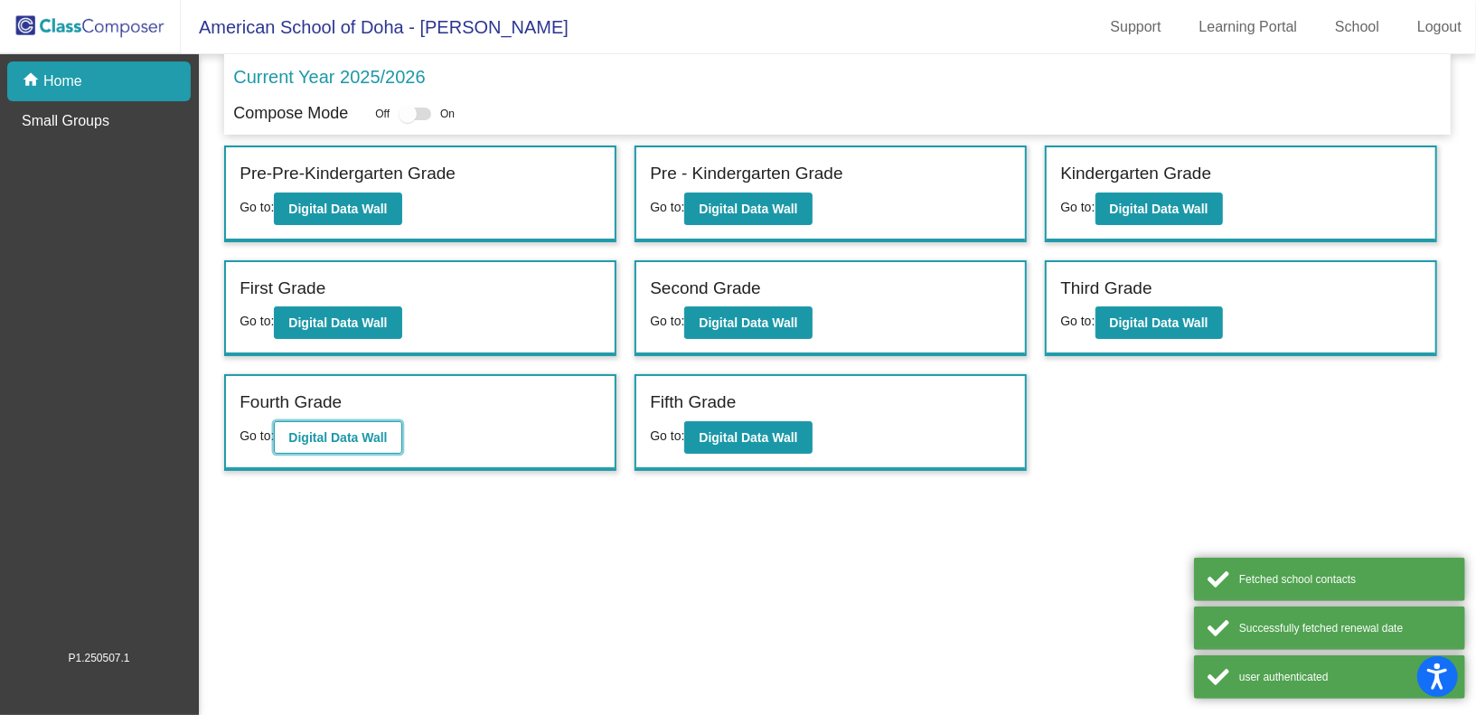
click at [361, 430] on b "Digital Data Wall" at bounding box center [337, 437] width 98 height 14
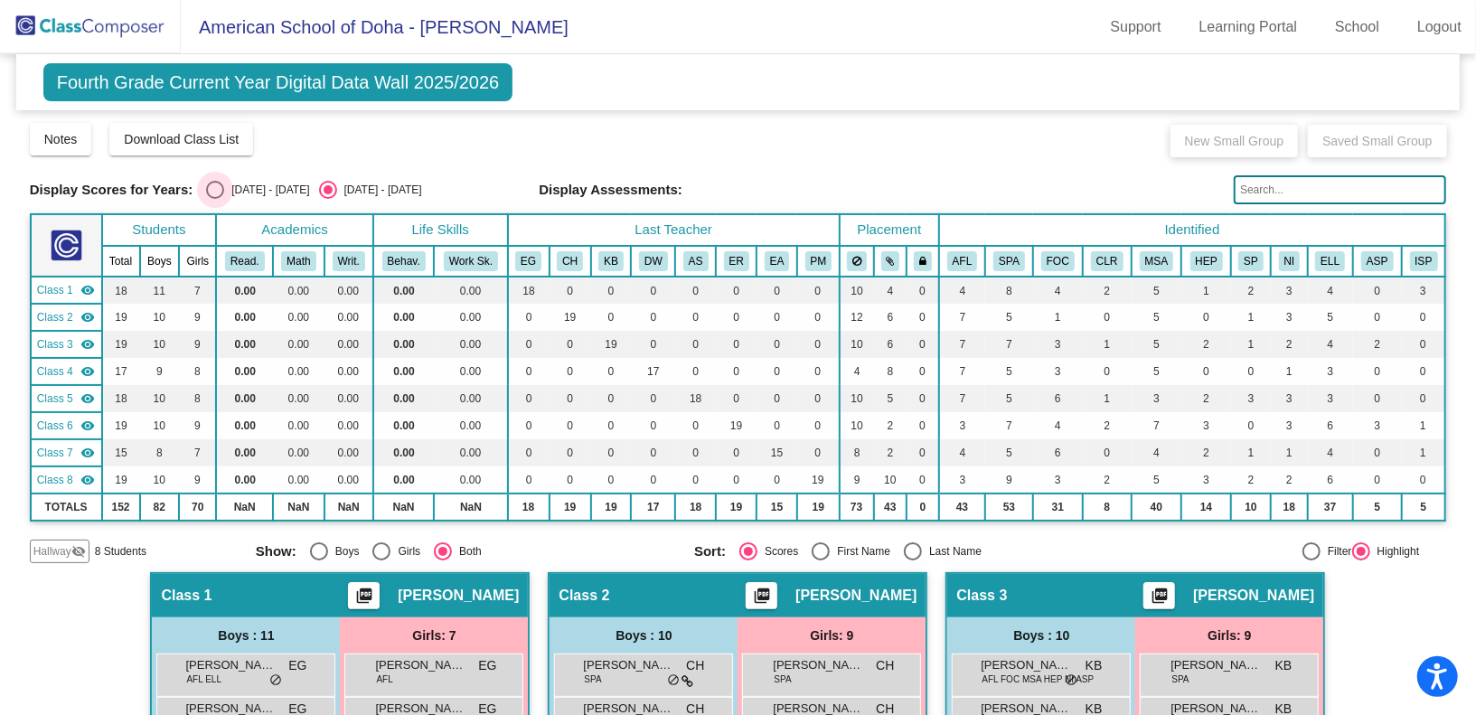
click at [218, 187] on div "Select an option" at bounding box center [215, 190] width 18 height 18
click at [215, 199] on input "[DATE] - [DATE]" at bounding box center [214, 199] width 1 height 1
radio input "true"
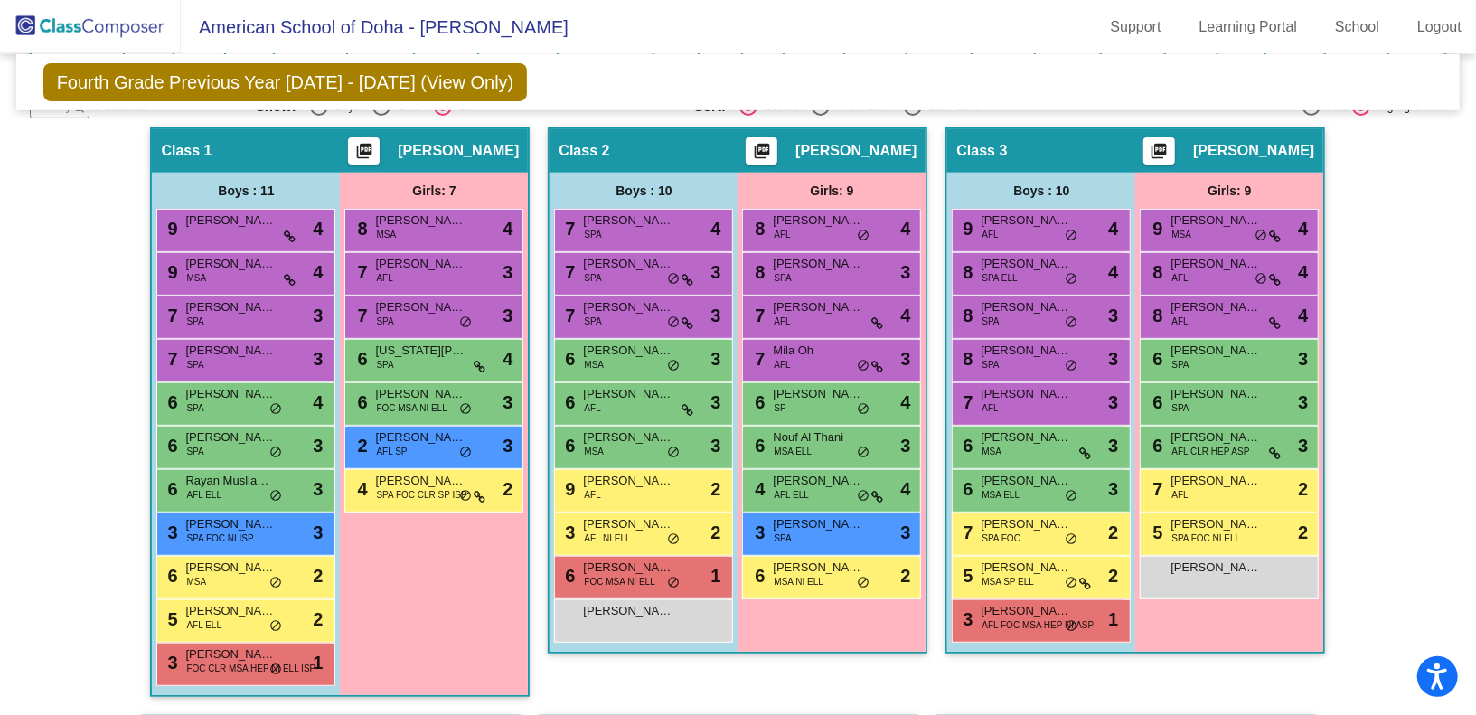
scroll to position [447, 0]
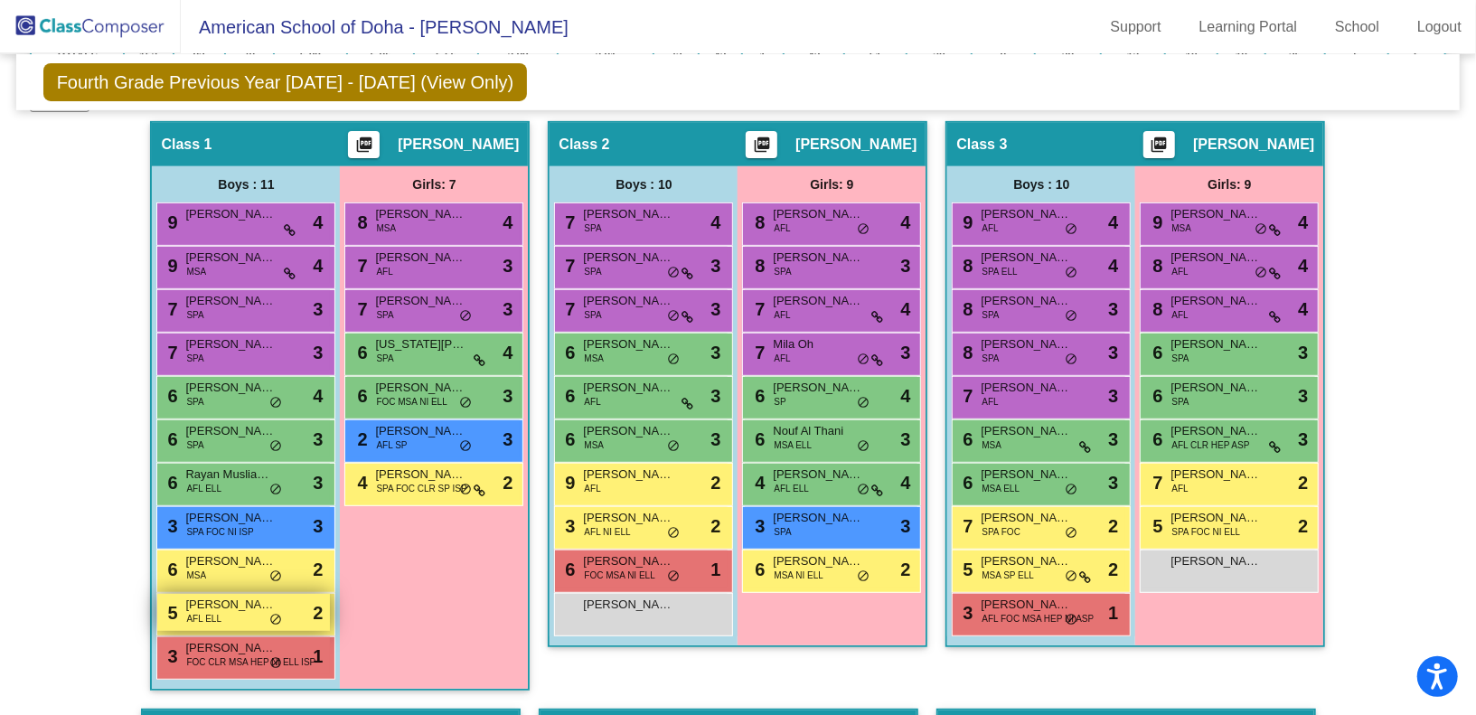
click at [219, 614] on div "5 [PERSON_NAME] AFL ELL lock do_not_disturb_alt 2" at bounding box center [243, 612] width 173 height 37
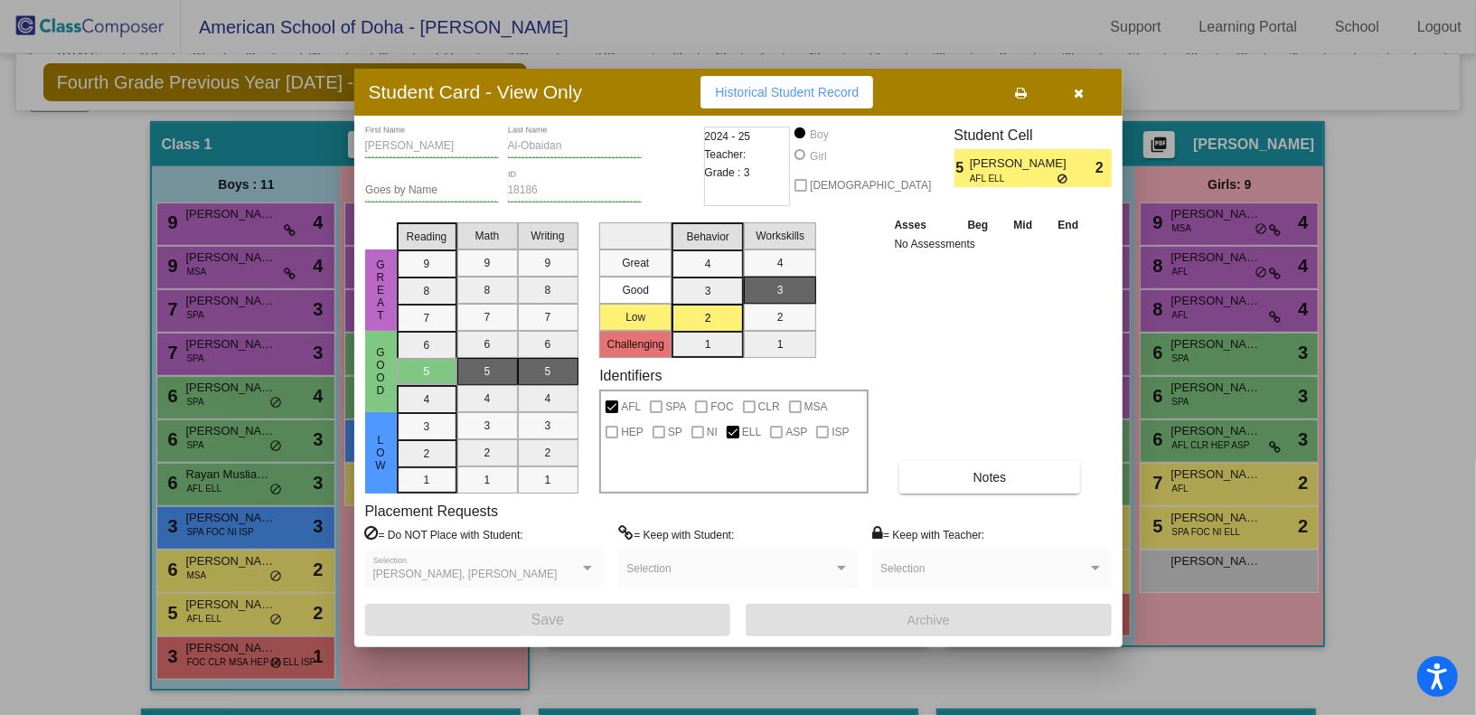
click at [1078, 96] on icon "button" at bounding box center [1079, 93] width 10 height 13
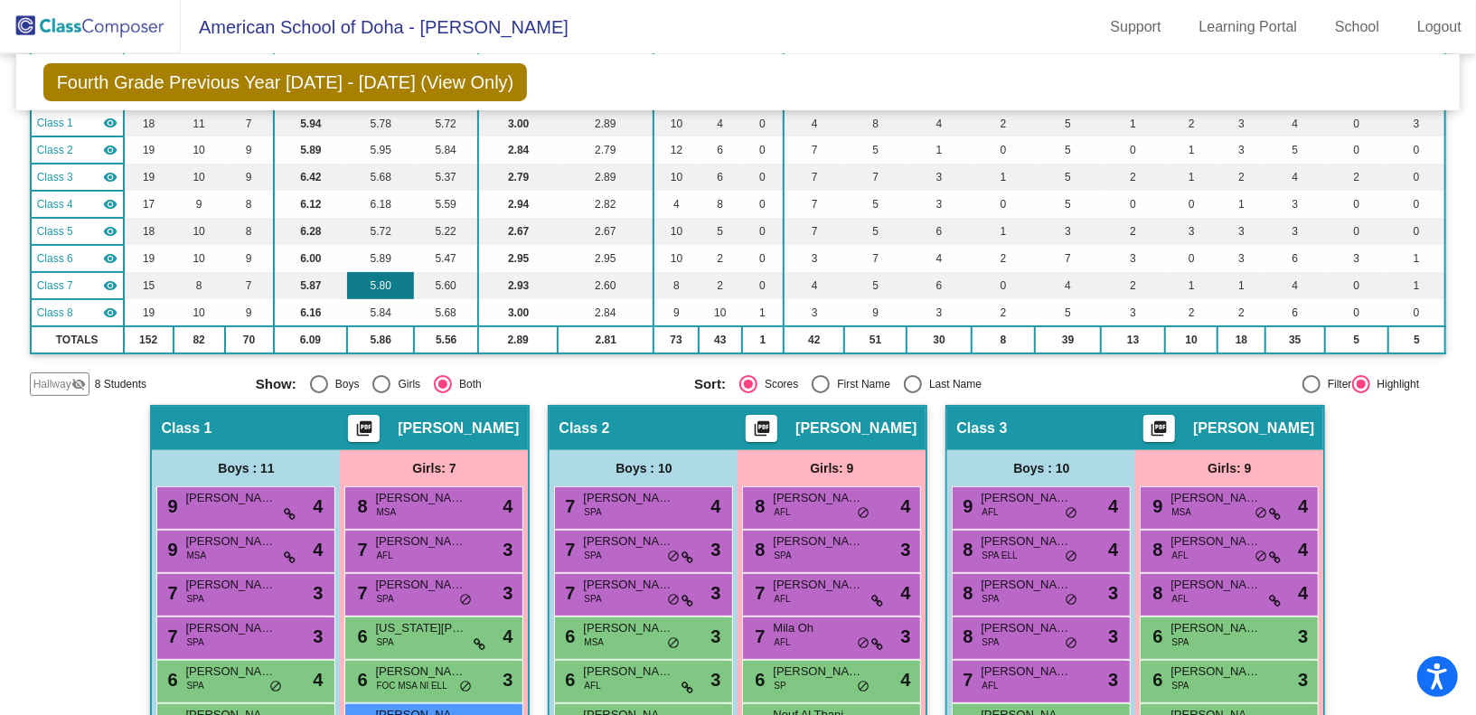
scroll to position [0, 0]
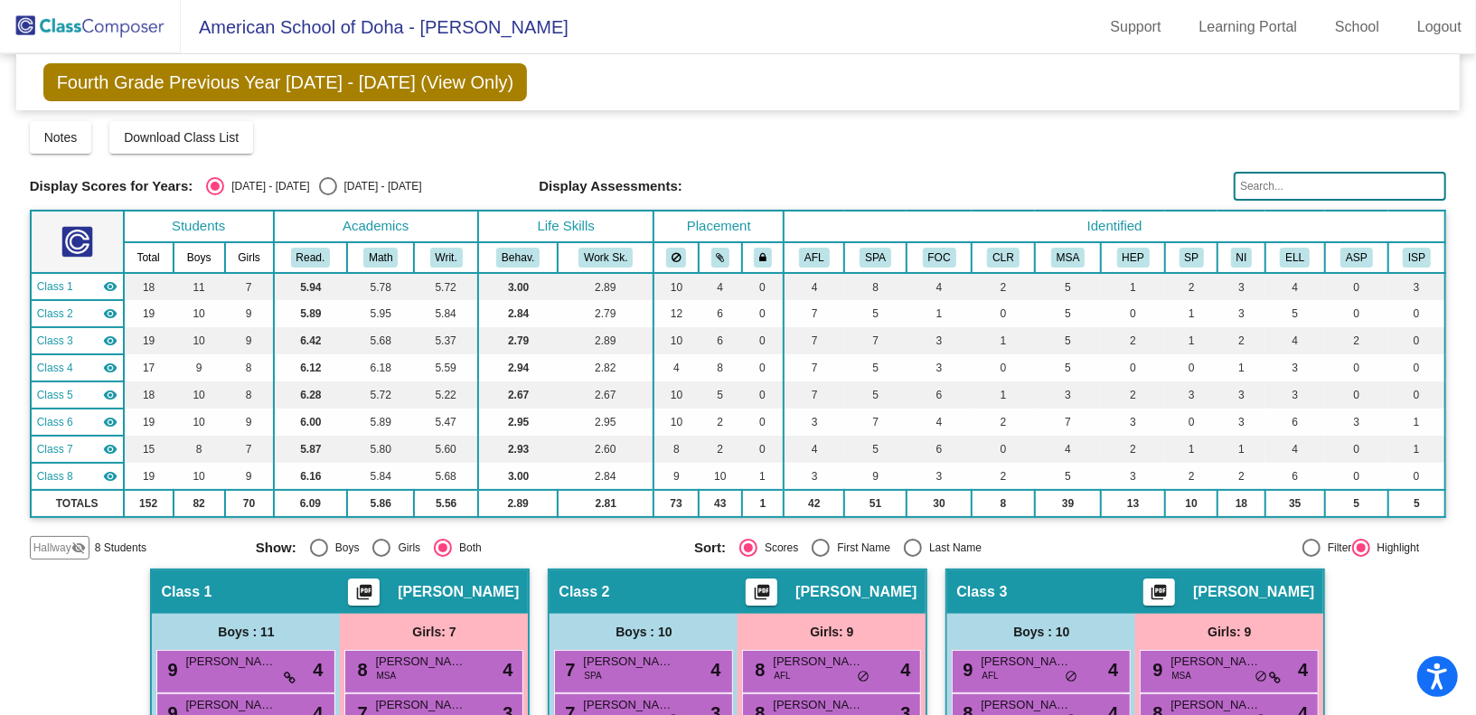
click at [319, 188] on div "Select an option" at bounding box center [328, 186] width 18 height 18
click at [327, 195] on input "[DATE] - [DATE]" at bounding box center [327, 195] width 1 height 1
radio input "true"
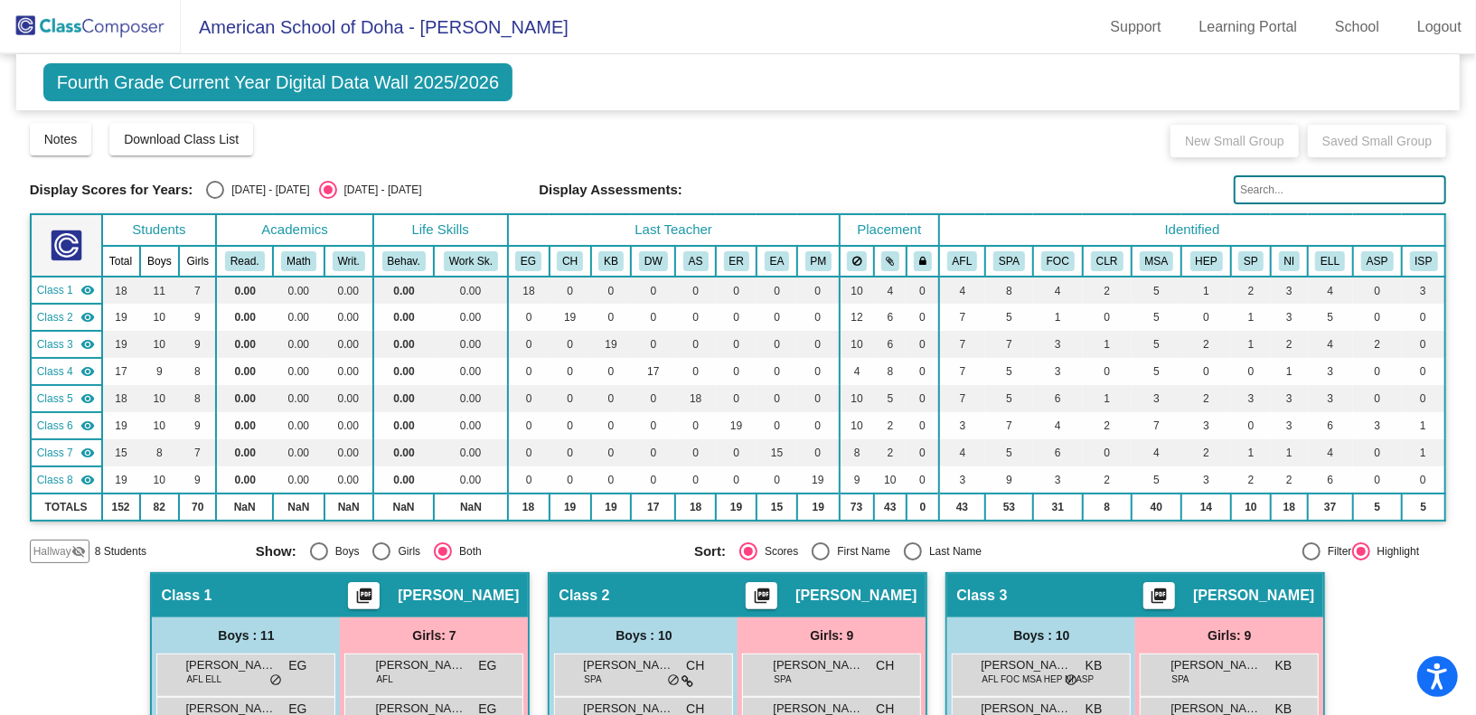
click at [218, 190] on div "Select an option" at bounding box center [215, 190] width 18 height 18
click at [215, 199] on input "[DATE] - [DATE]" at bounding box center [214, 199] width 1 height 1
radio input "true"
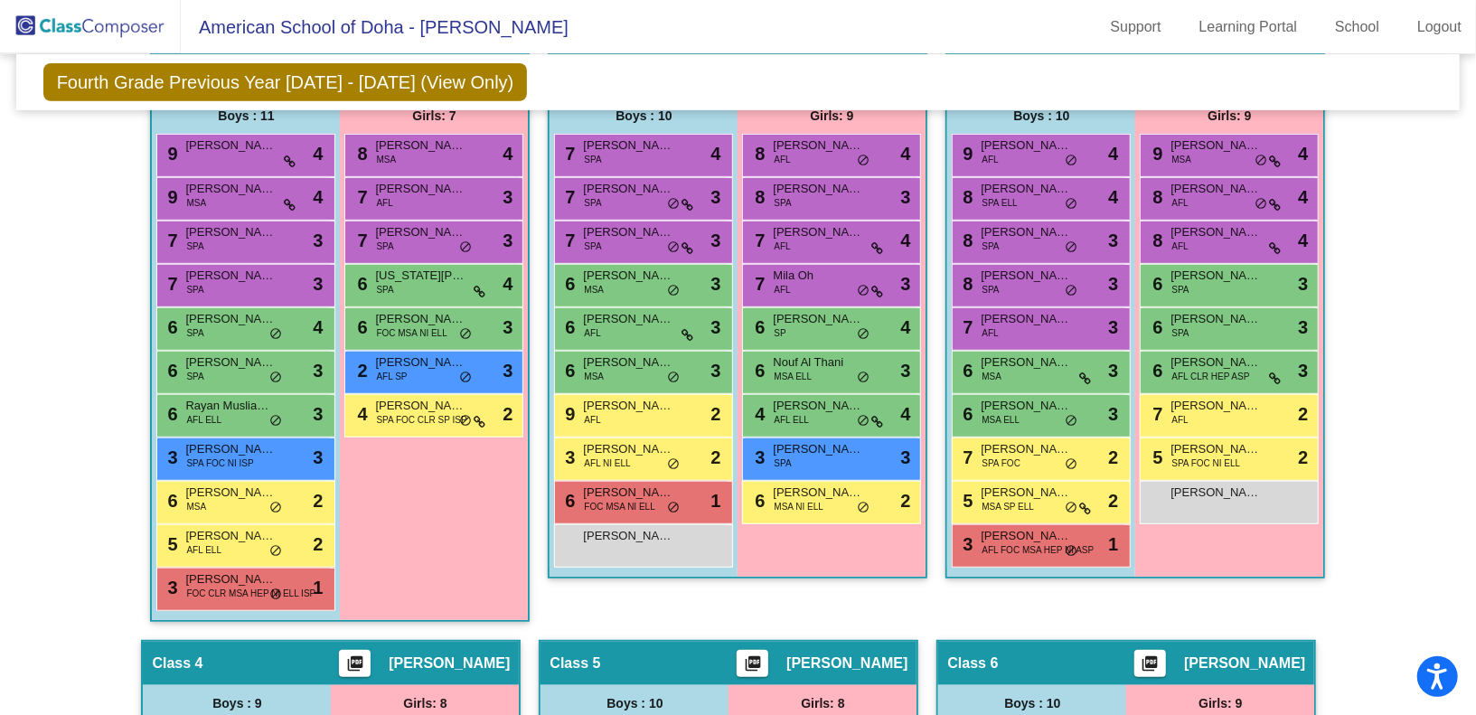
scroll to position [528, 0]
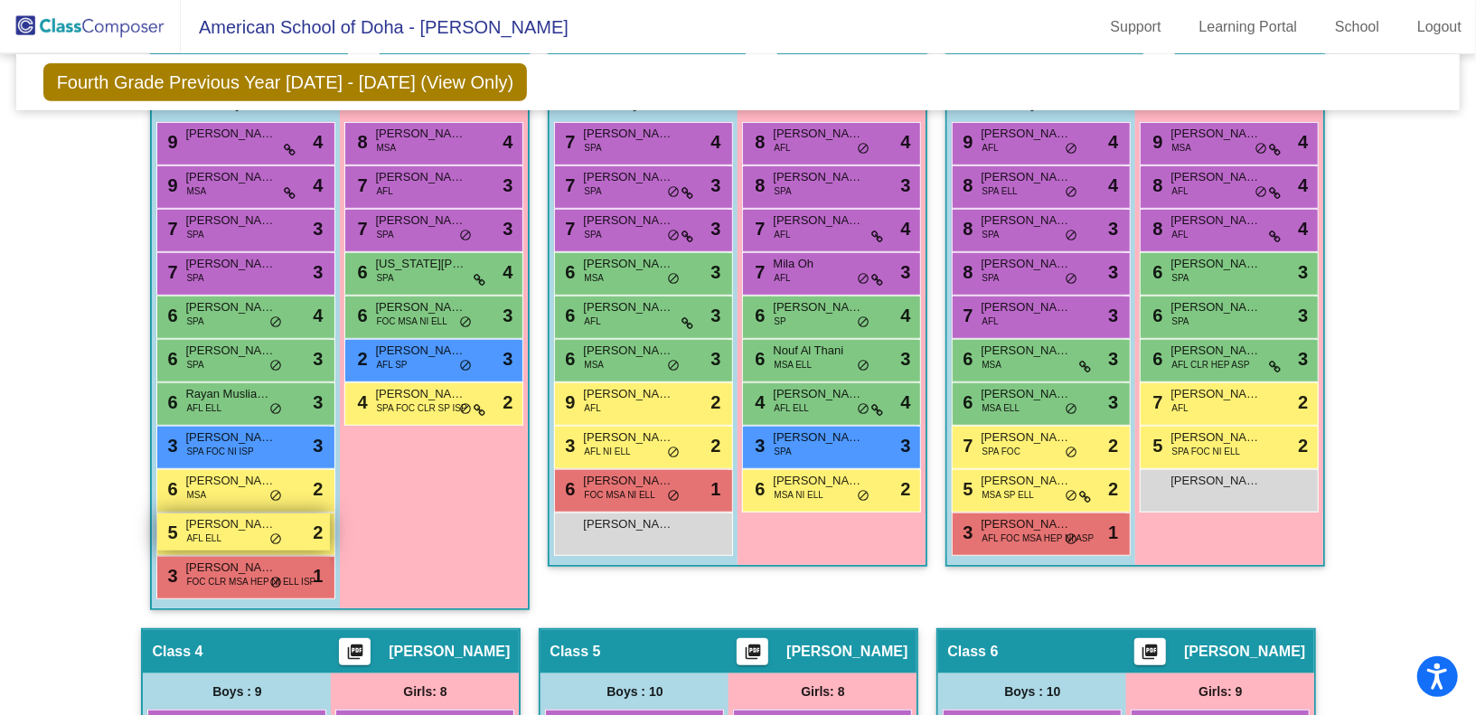
click at [240, 530] on div "5 [PERSON_NAME] AFL ELL lock do_not_disturb_alt 2" at bounding box center [243, 531] width 173 height 37
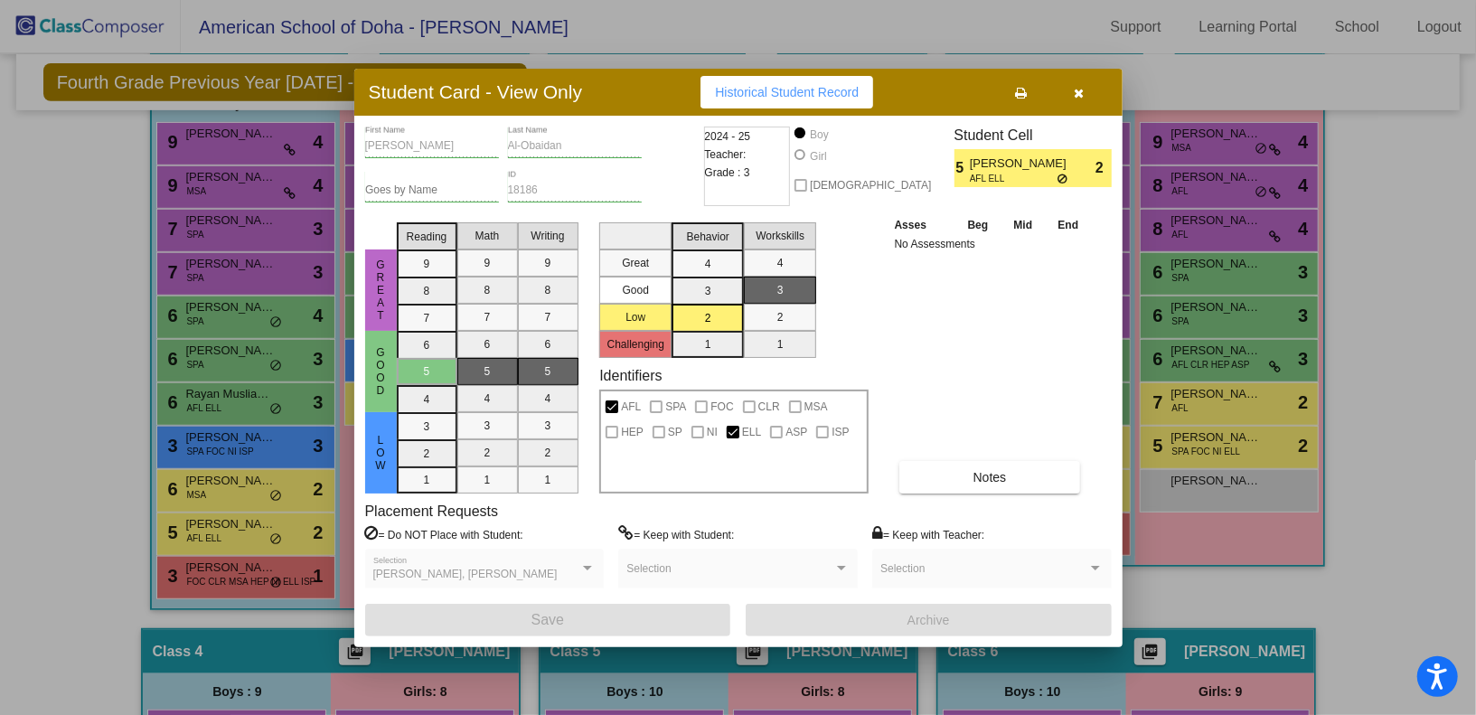
click at [1080, 98] on icon "button" at bounding box center [1079, 93] width 10 height 13
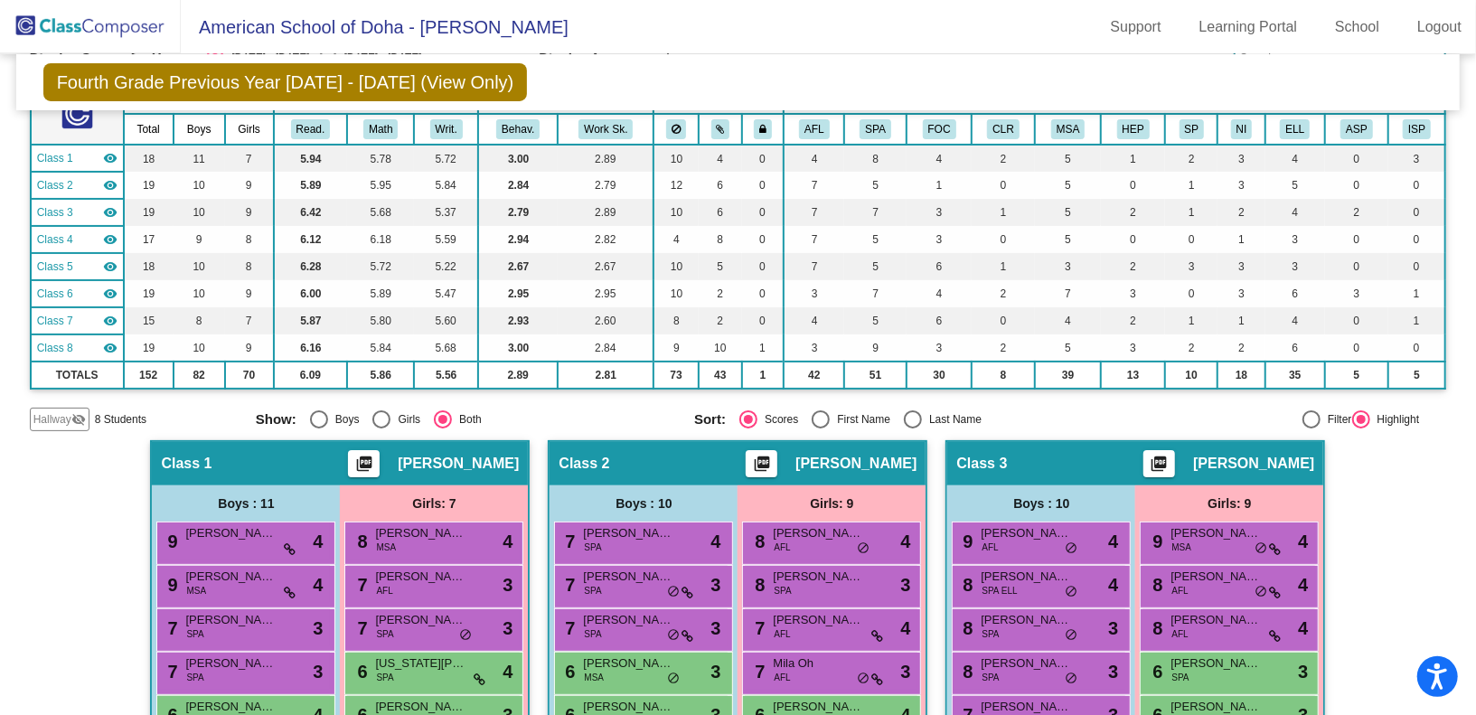
scroll to position [0, 0]
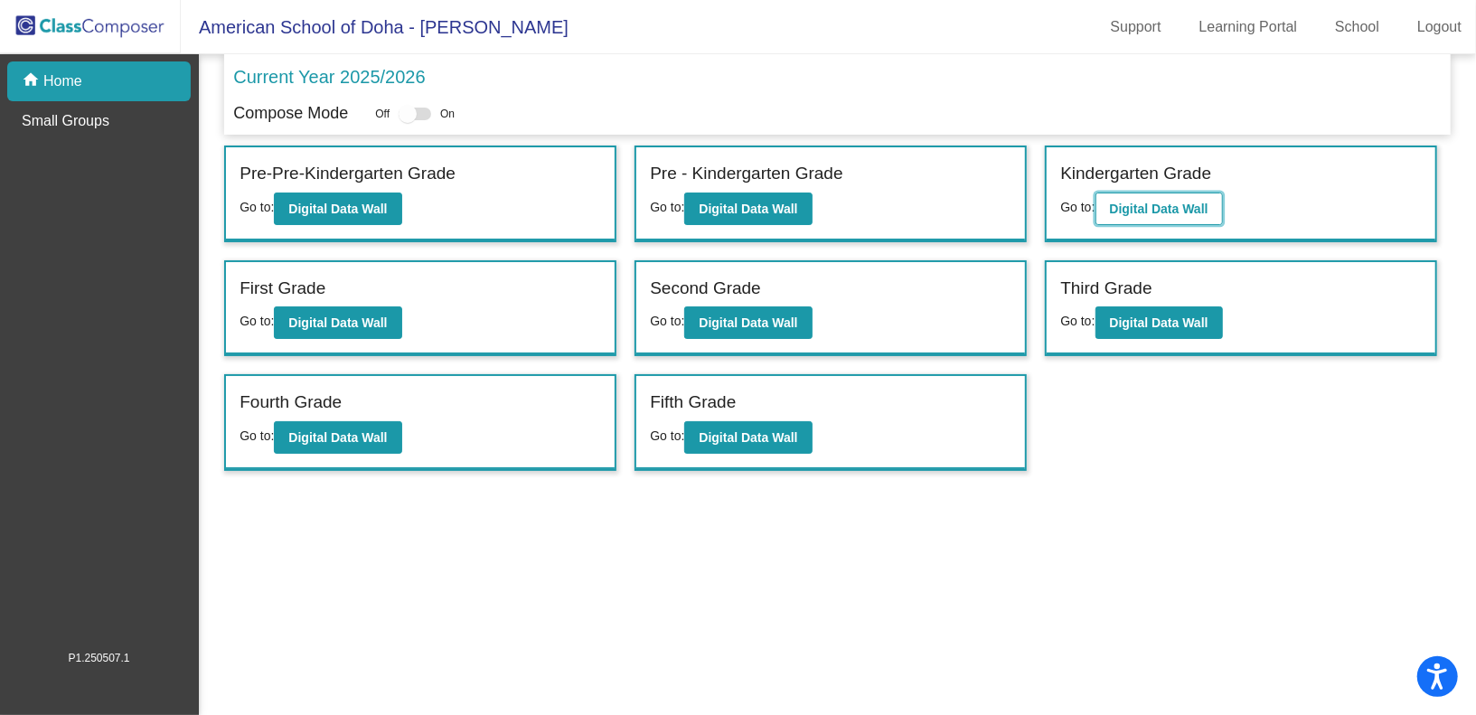
click at [1143, 211] on b "Digital Data Wall" at bounding box center [1159, 209] width 98 height 14
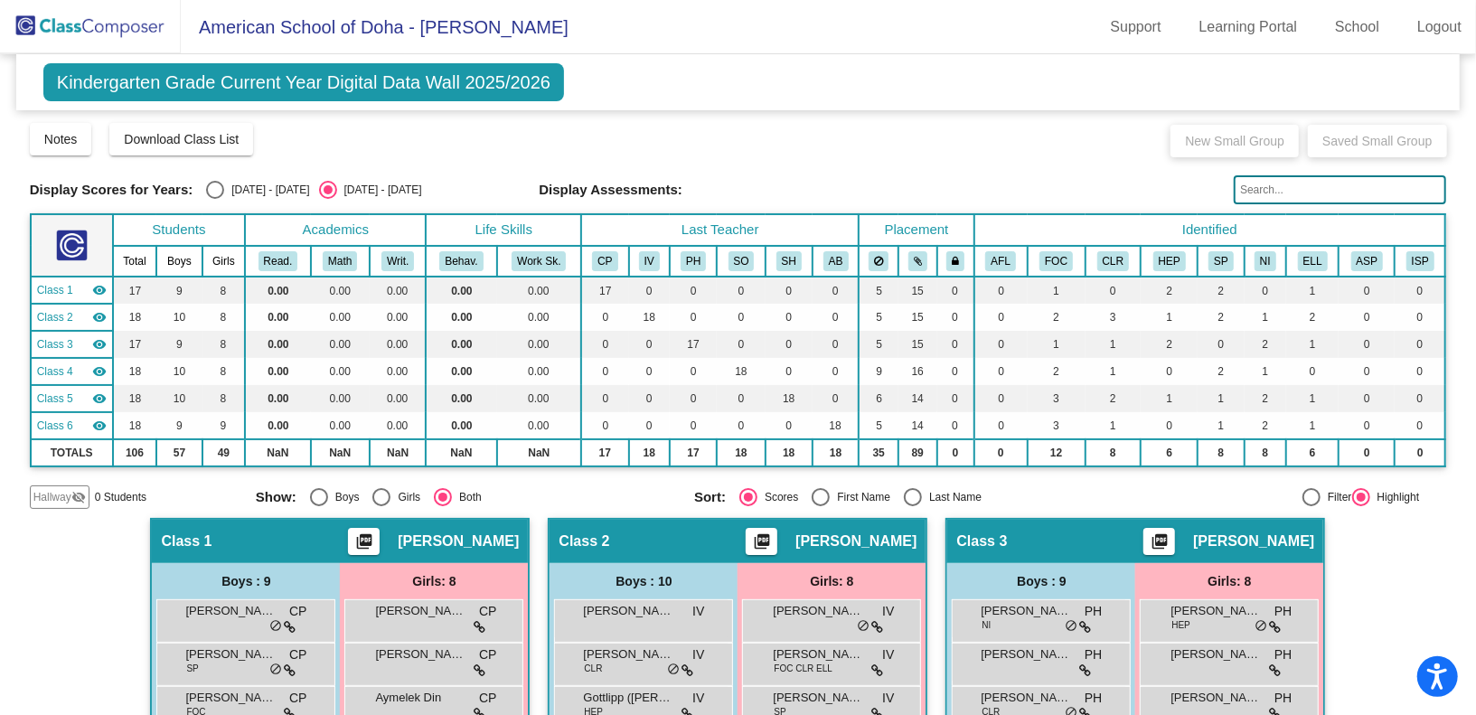
click at [214, 188] on div "Select an option" at bounding box center [215, 190] width 18 height 18
click at [214, 199] on input "[DATE] - [DATE]" at bounding box center [214, 199] width 1 height 1
radio input "true"
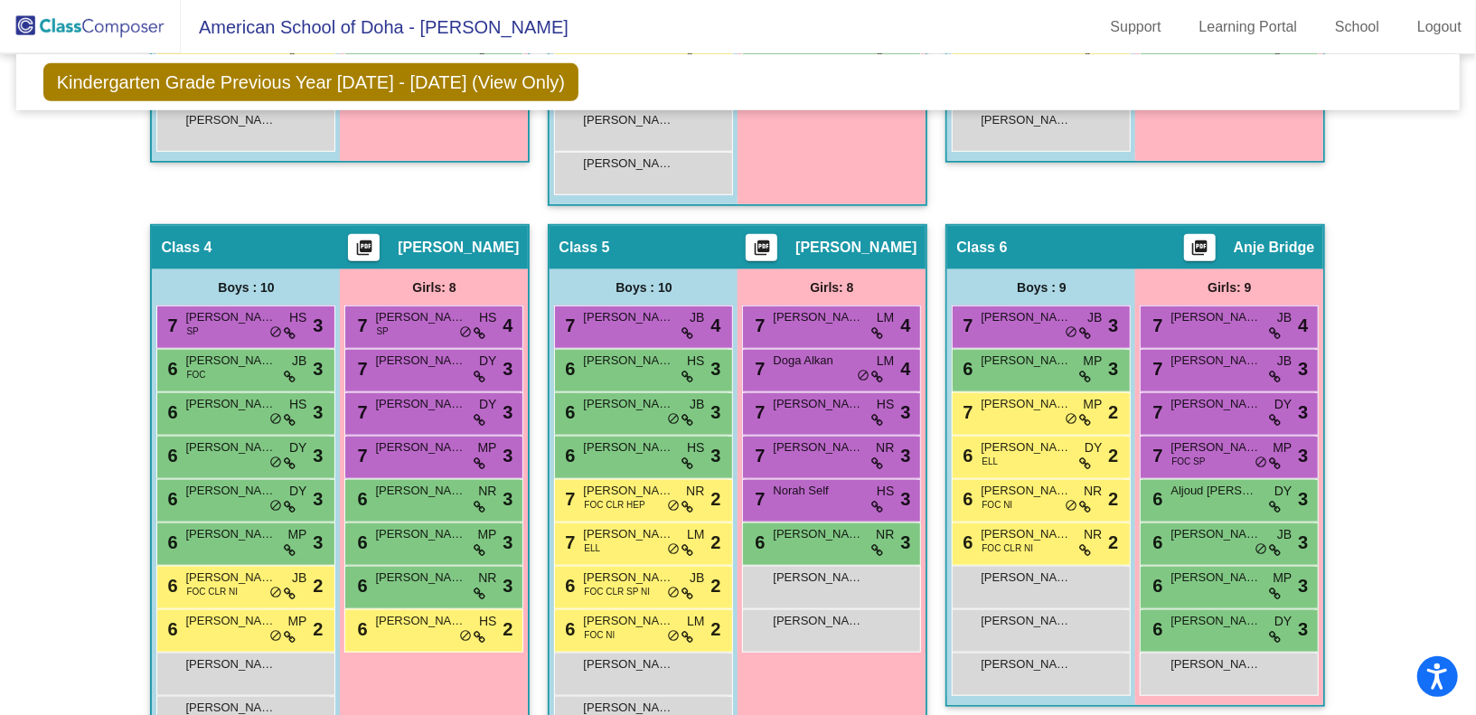
scroll to position [833, 0]
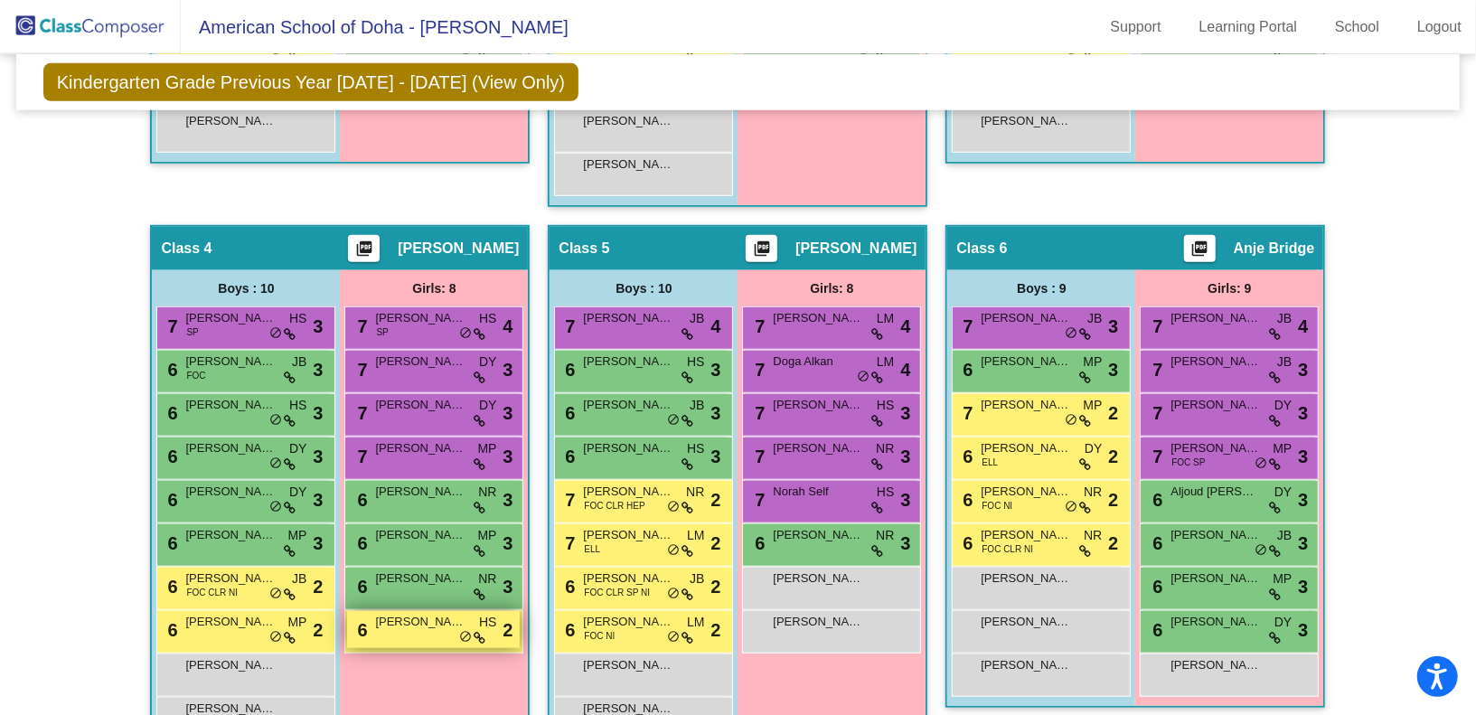
click at [446, 633] on div "6 [PERSON_NAME]-Thani HS lock do_not_disturb_alt 2" at bounding box center [433, 629] width 173 height 37
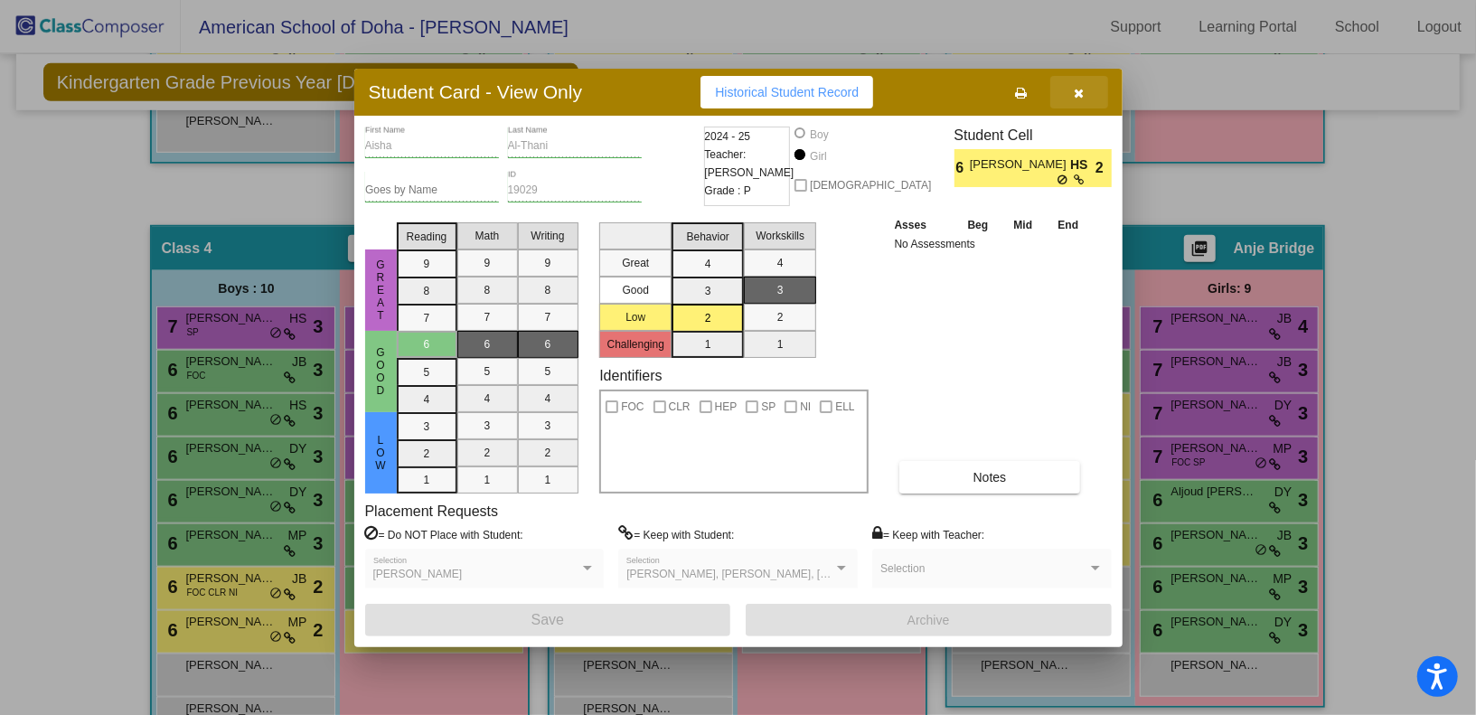
click at [1077, 93] on icon "button" at bounding box center [1079, 93] width 10 height 13
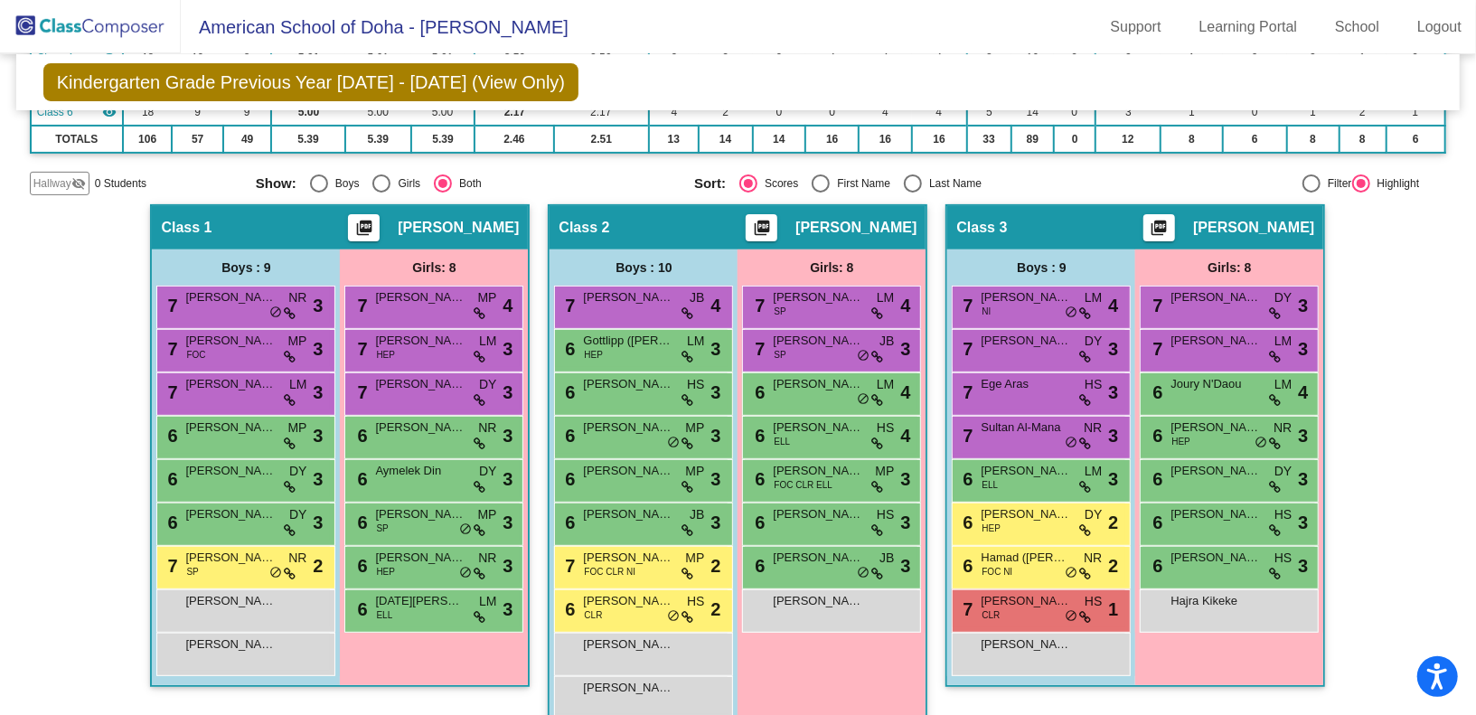
scroll to position [0, 0]
